Goal: Task Accomplishment & Management: Manage account settings

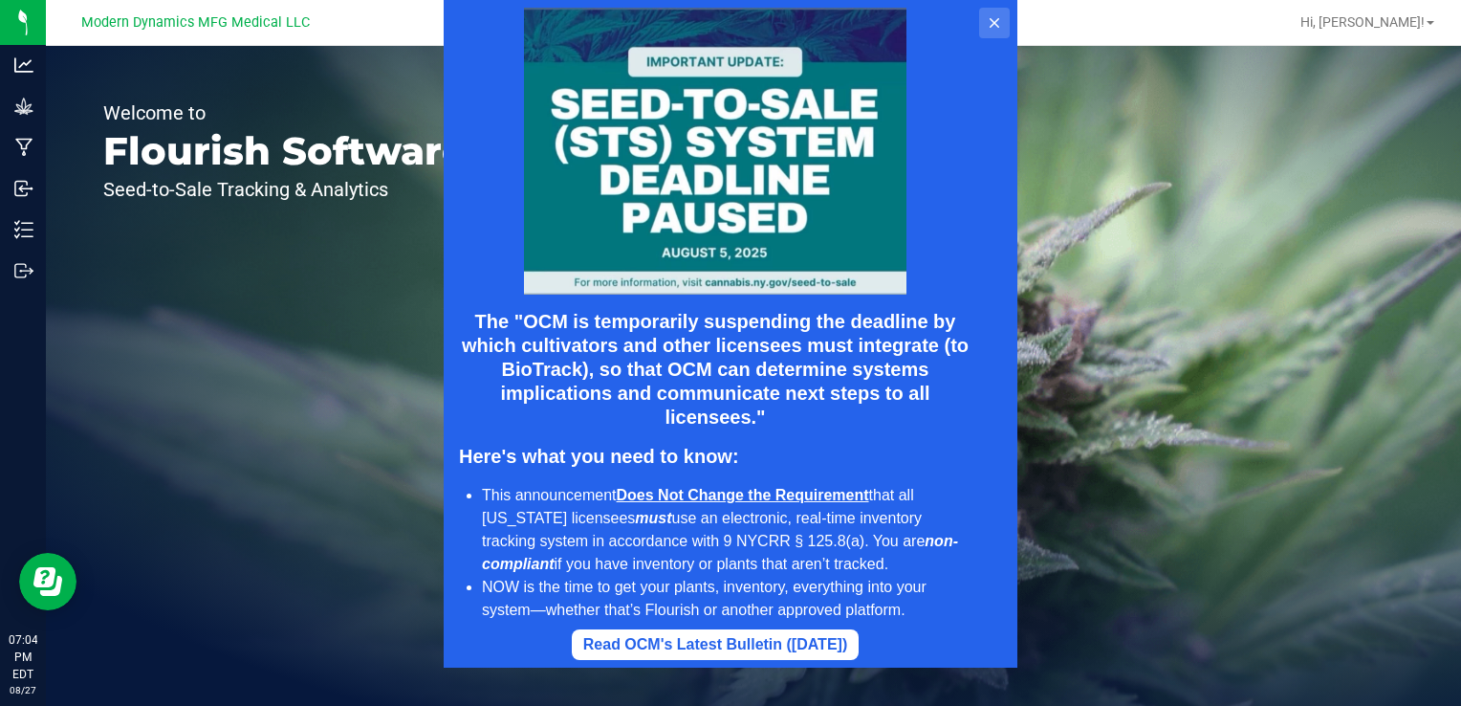
click at [993, 33] on button at bounding box center [994, 23] width 31 height 31
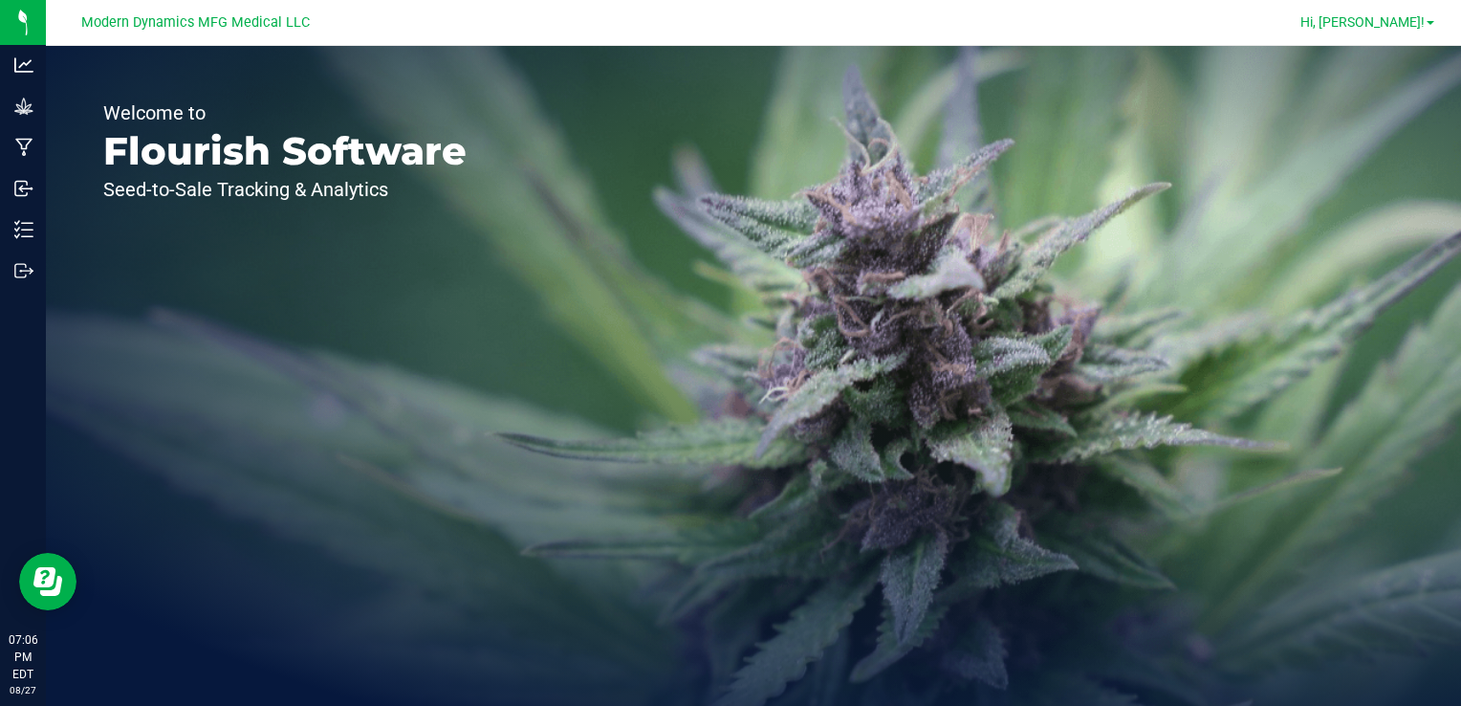
click at [1430, 24] on span at bounding box center [1430, 23] width 8 height 4
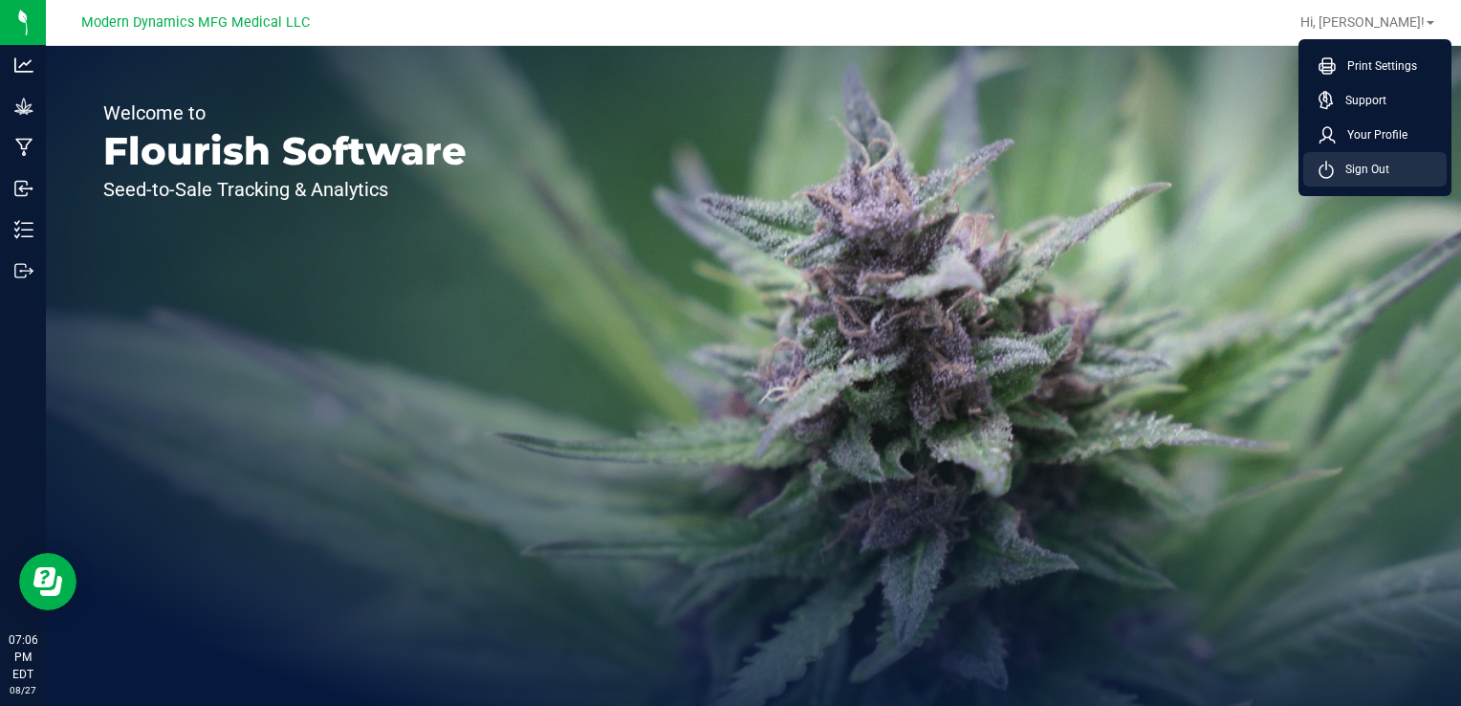
click at [1368, 166] on span "Sign Out" at bounding box center [1361, 169] width 55 height 19
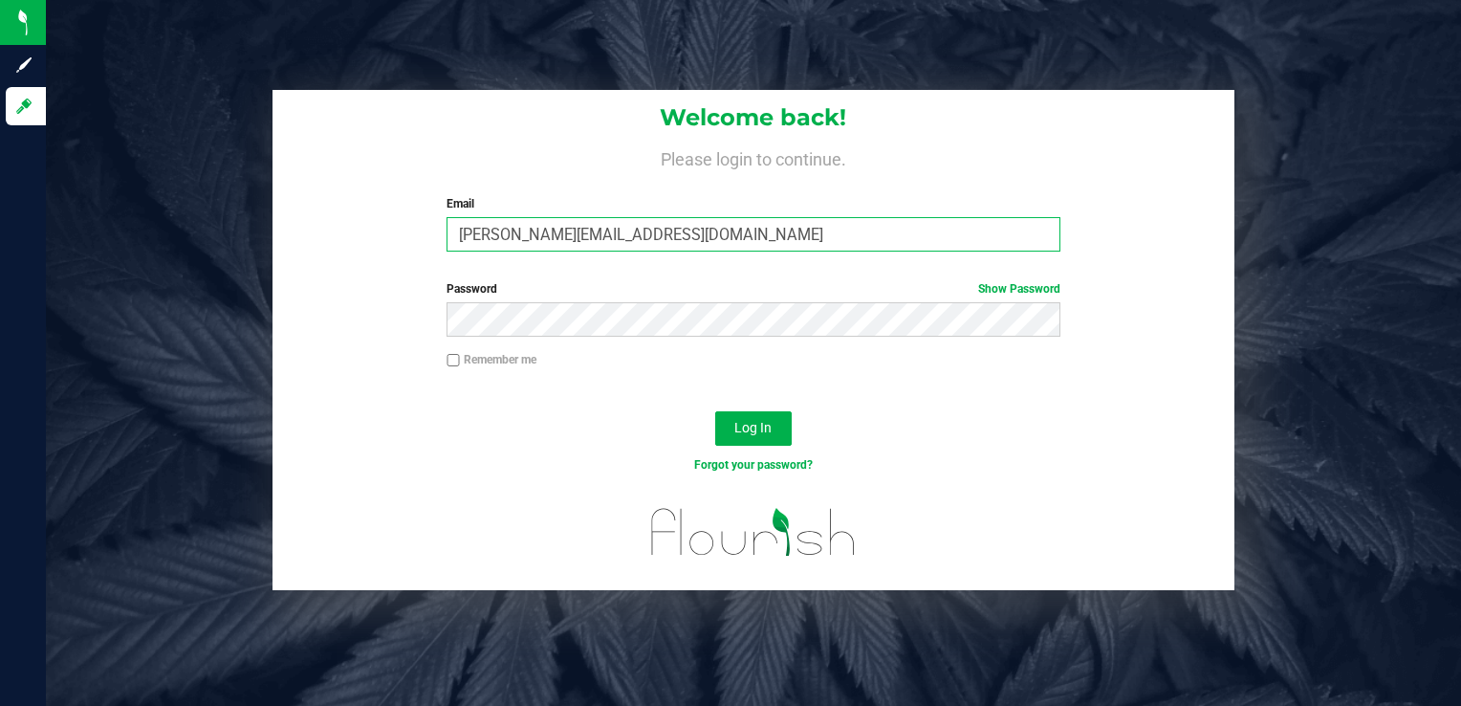
click at [522, 236] on input "[PERSON_NAME][EMAIL_ADDRESS][DOMAIN_NAME]" at bounding box center [752, 234] width 613 height 34
click at [651, 231] on input "[PERSON_NAME][EMAIL_ADDRESS][DOMAIN_NAME]" at bounding box center [752, 234] width 613 height 34
type input "[PERSON_NAME][EMAIL_ADDRESS][DOMAIN_NAME]"
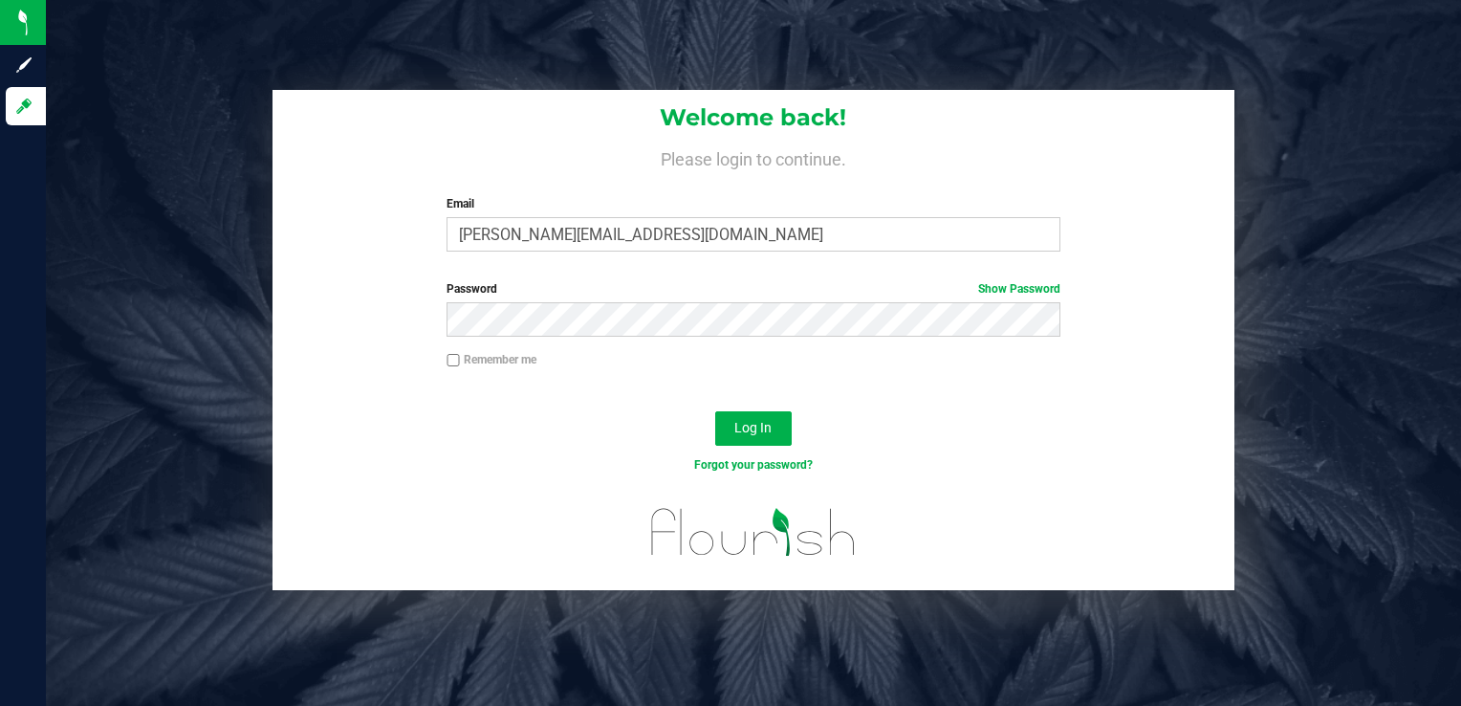
click at [424, 360] on div "Remember me" at bounding box center [753, 369] width 963 height 36
click at [456, 361] on input "Remember me" at bounding box center [452, 360] width 13 height 13
checkbox input "true"
click at [734, 423] on span "Log In" at bounding box center [752, 427] width 37 height 15
